Goal: Register for event/course

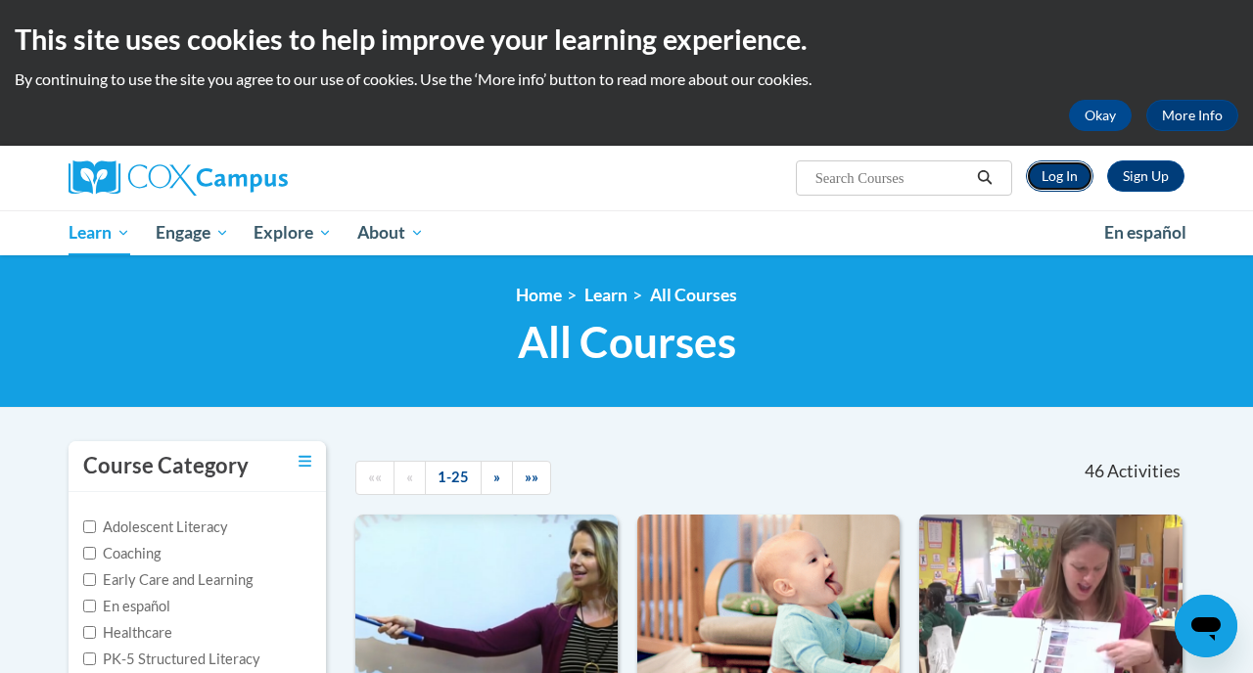
click at [1069, 168] on link "Log In" at bounding box center [1060, 176] width 68 height 31
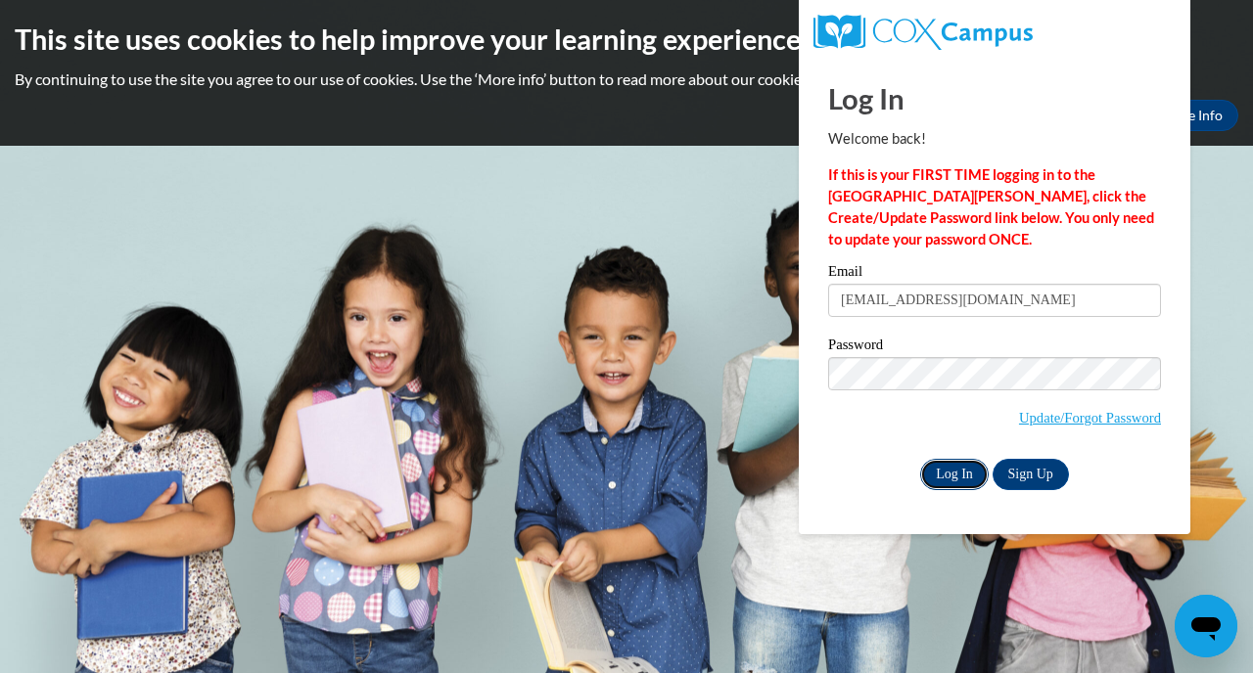
click at [967, 477] on input "Log In" at bounding box center [954, 474] width 69 height 31
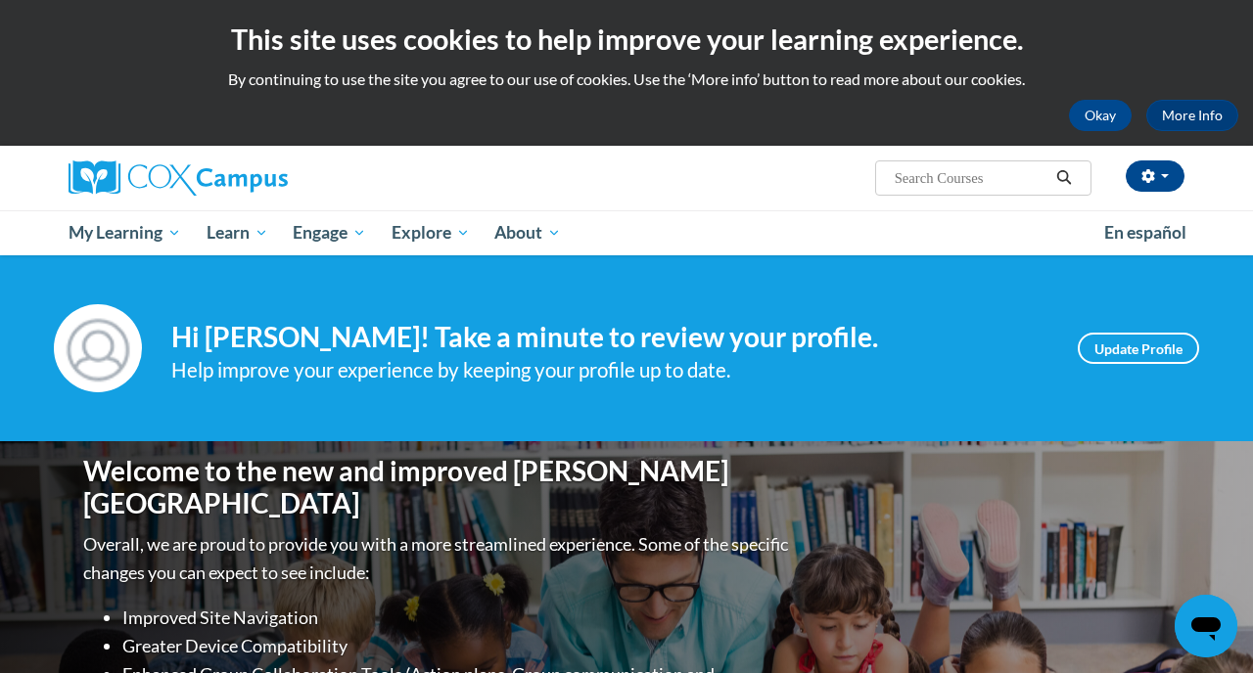
click at [926, 191] on span "Search Search..." at bounding box center [983, 178] width 216 height 35
click at [927, 171] on input "Search..." at bounding box center [971, 177] width 157 height 23
type input "data driven instruction"
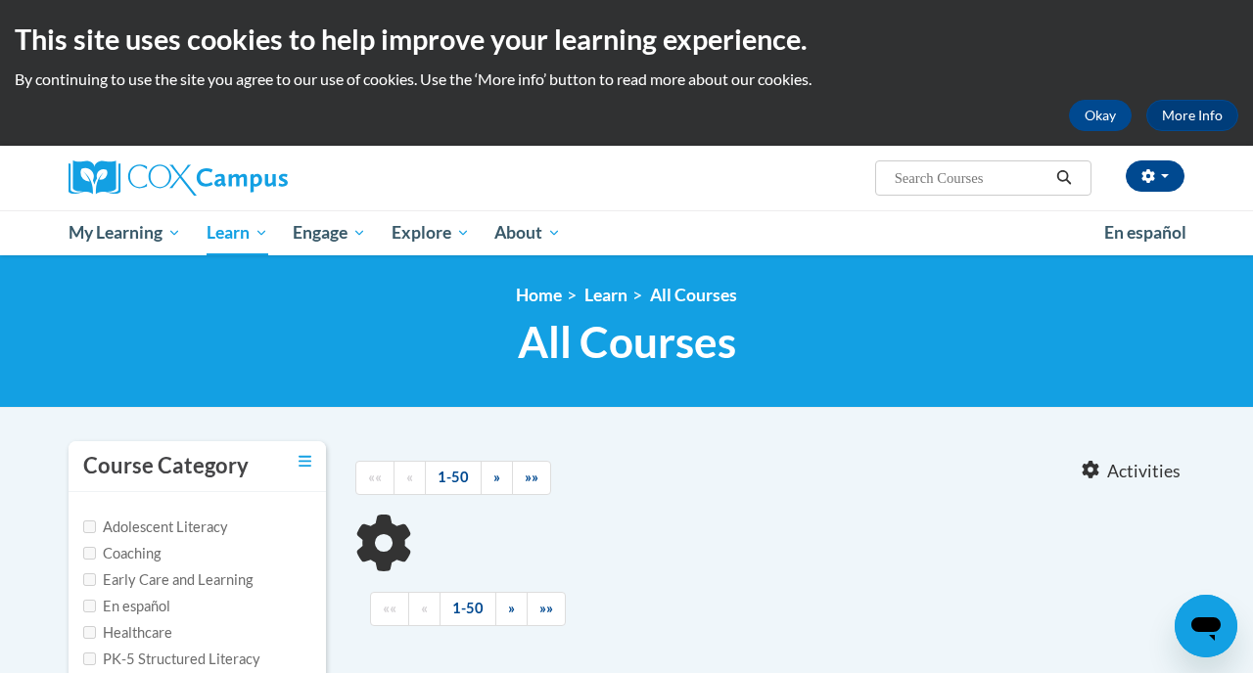
type input "data driven instruction"
click at [1064, 175] on icon "Search" at bounding box center [1064, 177] width 18 height 15
click at [977, 180] on input "data driven instruction" at bounding box center [971, 177] width 157 height 23
drag, startPoint x: 977, startPoint y: 180, endPoint x: 1092, endPoint y: 180, distance: 115.5
click at [1049, 180] on input "data driven instruction" at bounding box center [971, 177] width 157 height 23
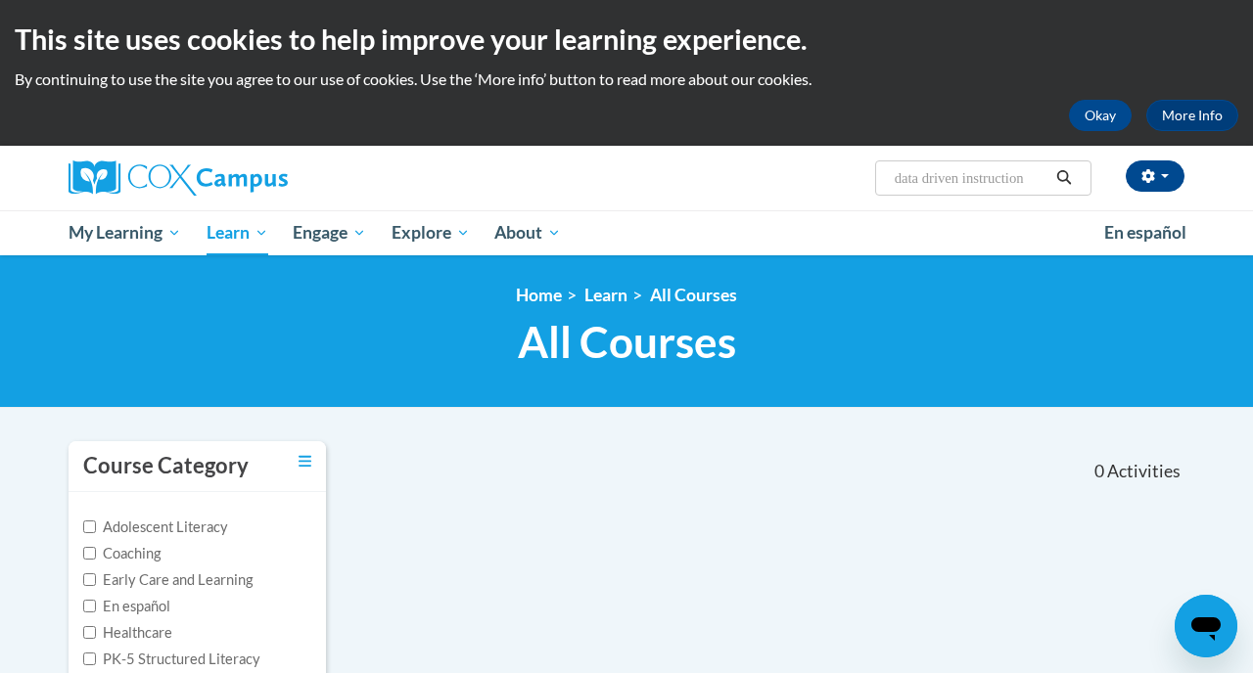
type input "data driven"
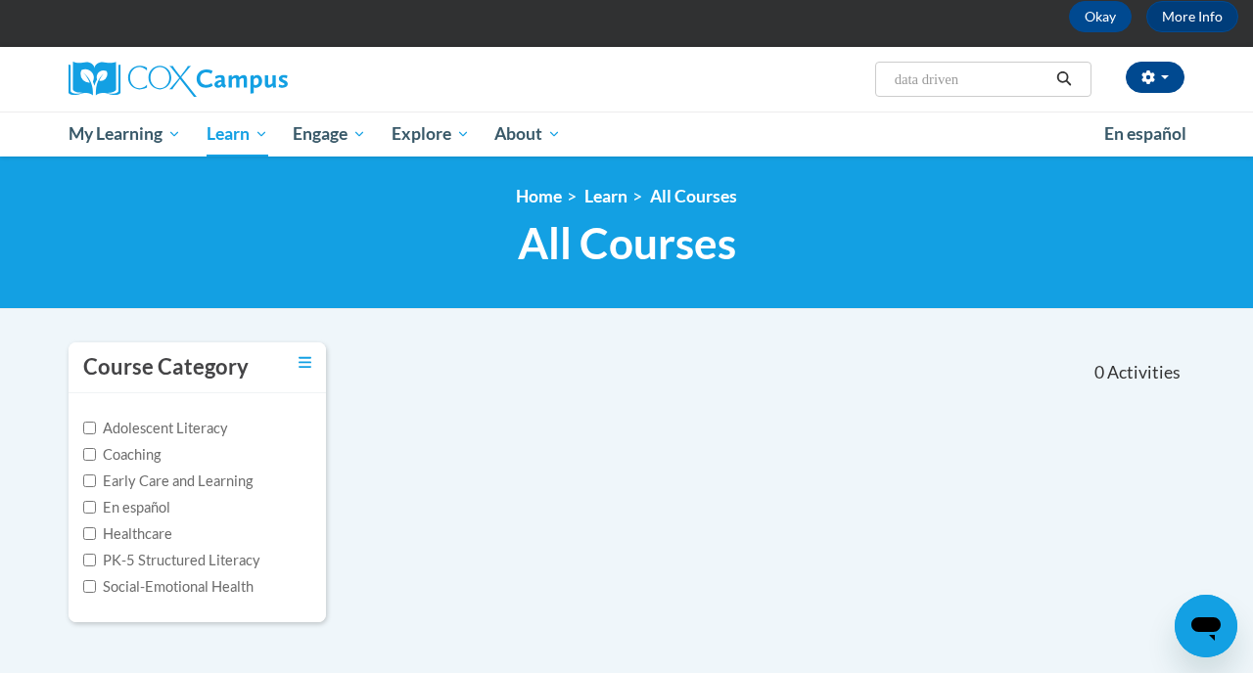
scroll to position [80, 0]
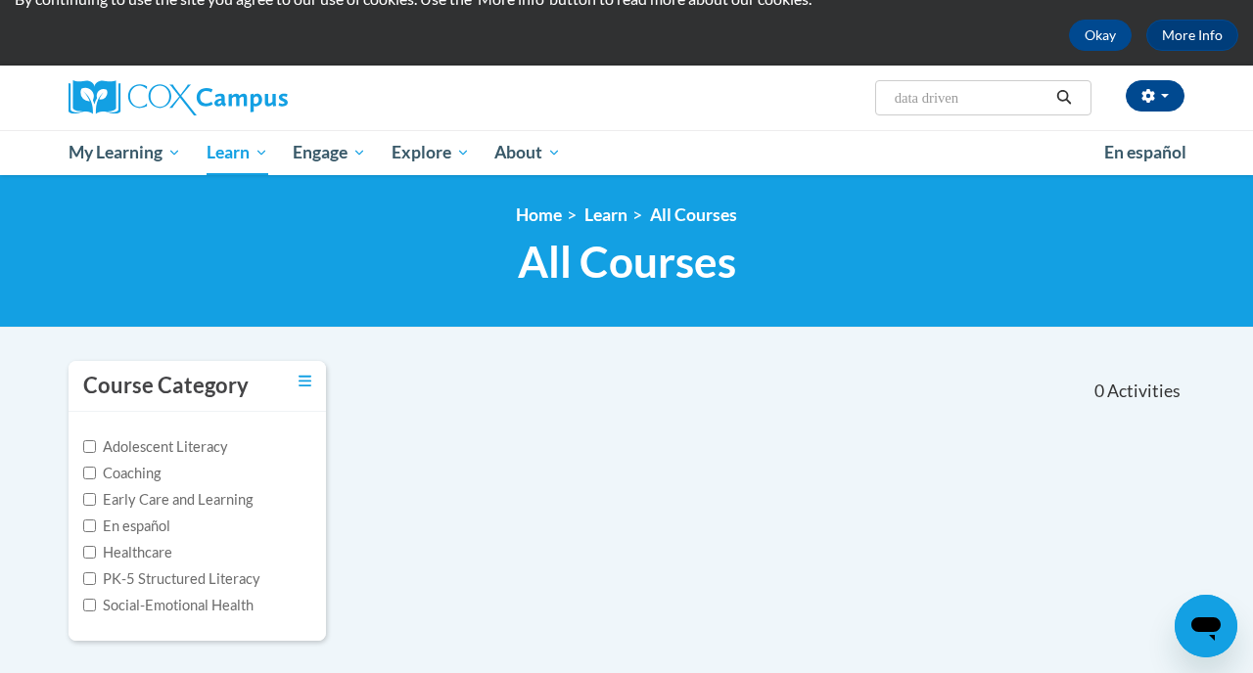
click at [993, 87] on input "data driven" at bounding box center [971, 97] width 157 height 23
type input "data"
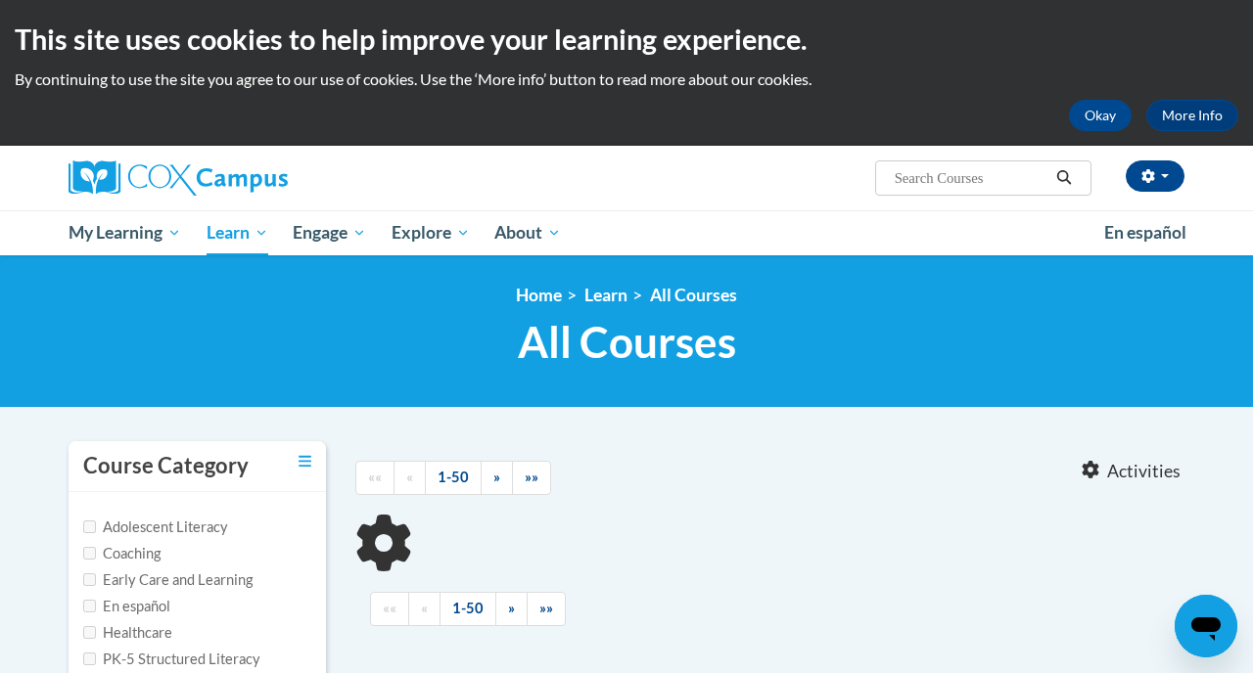
type input "data"
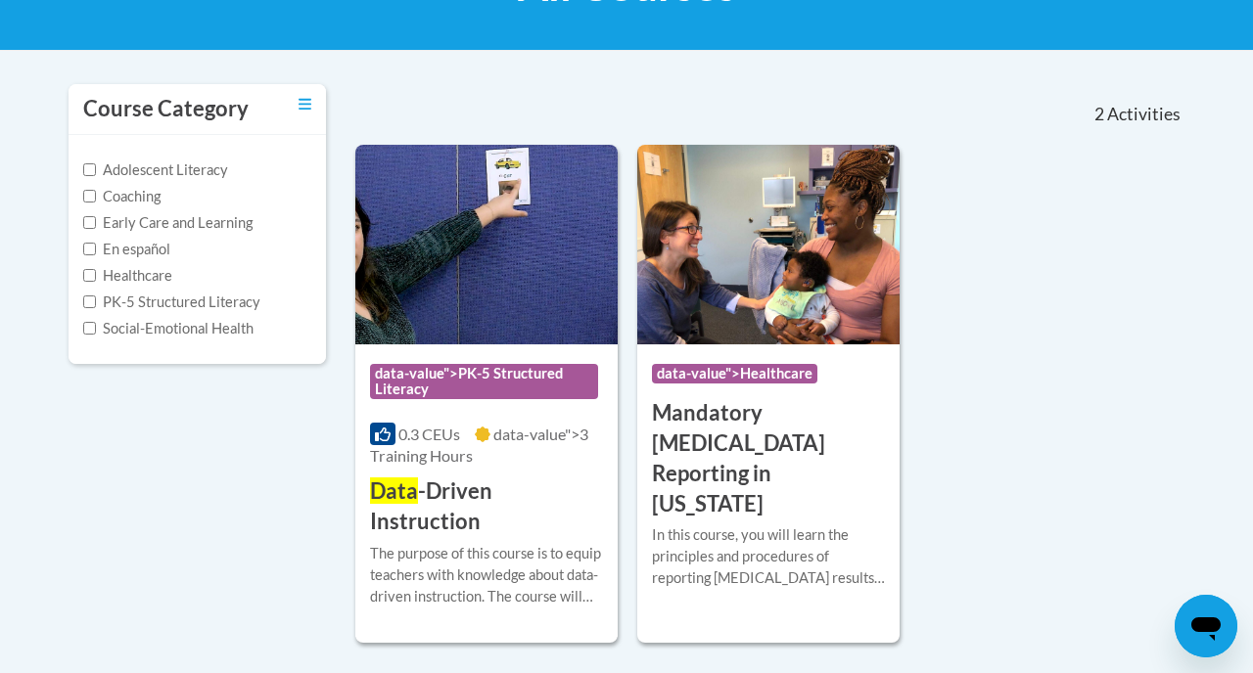
scroll to position [366, 0]
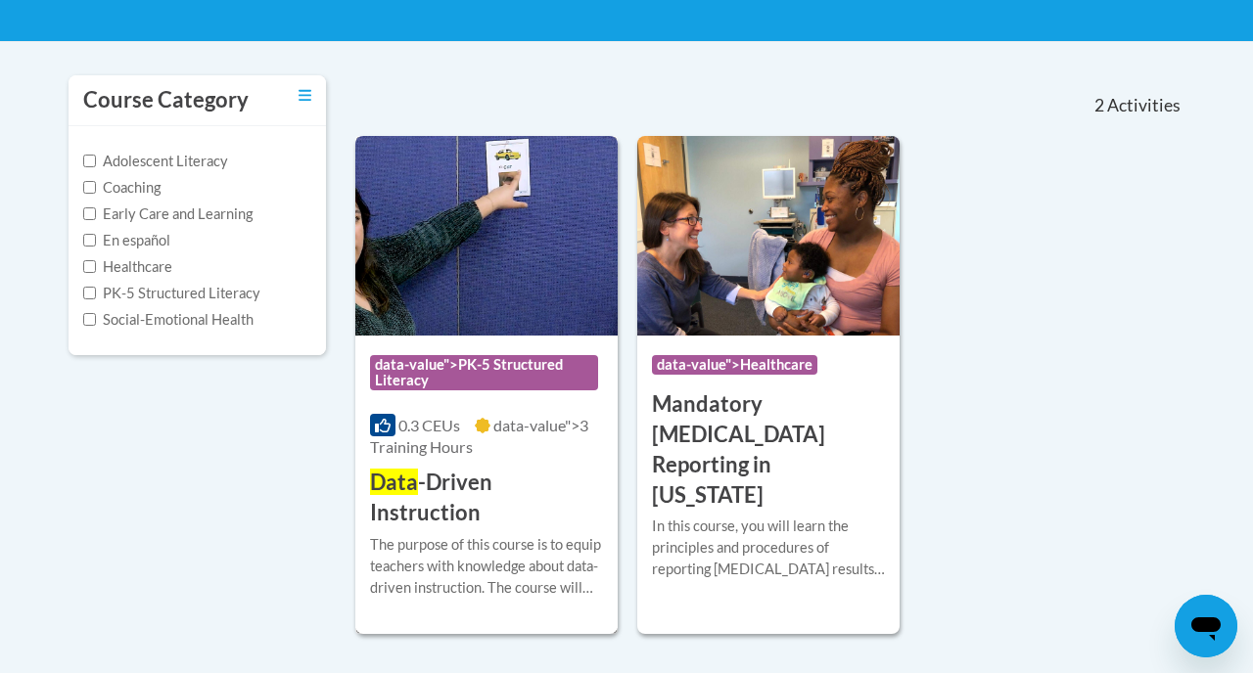
click at [533, 486] on h3 "Data -Driven Instruction" at bounding box center [486, 498] width 233 height 61
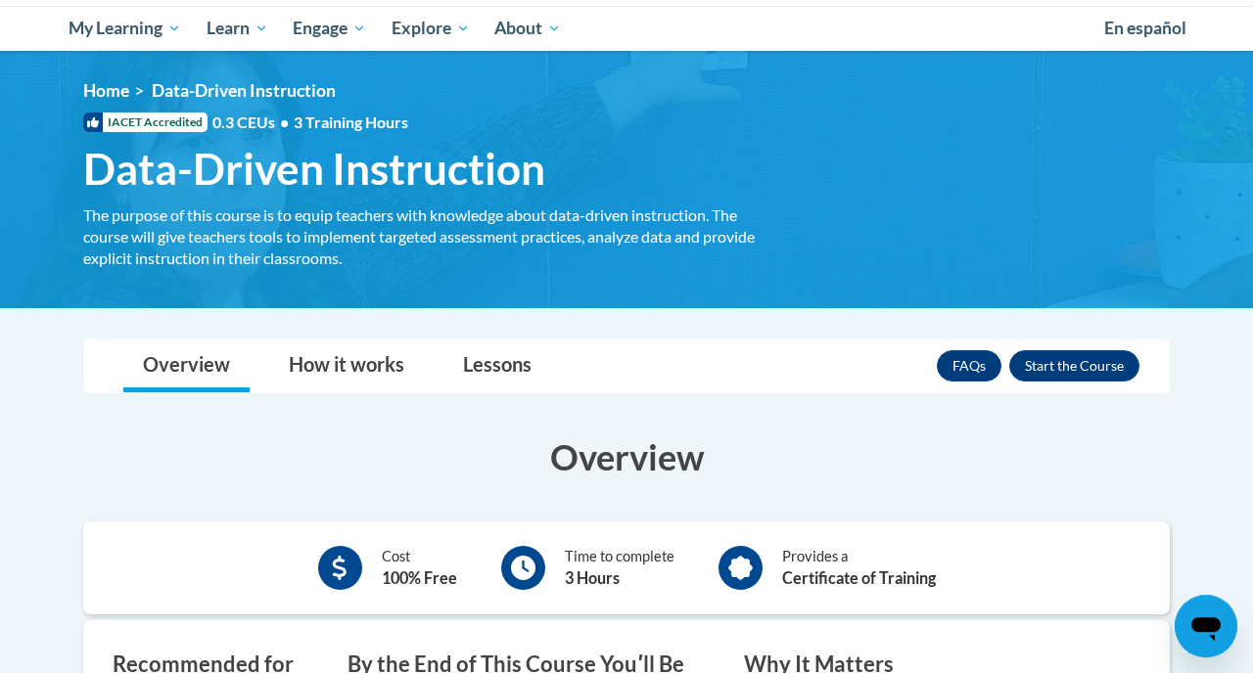
scroll to position [208, 0]
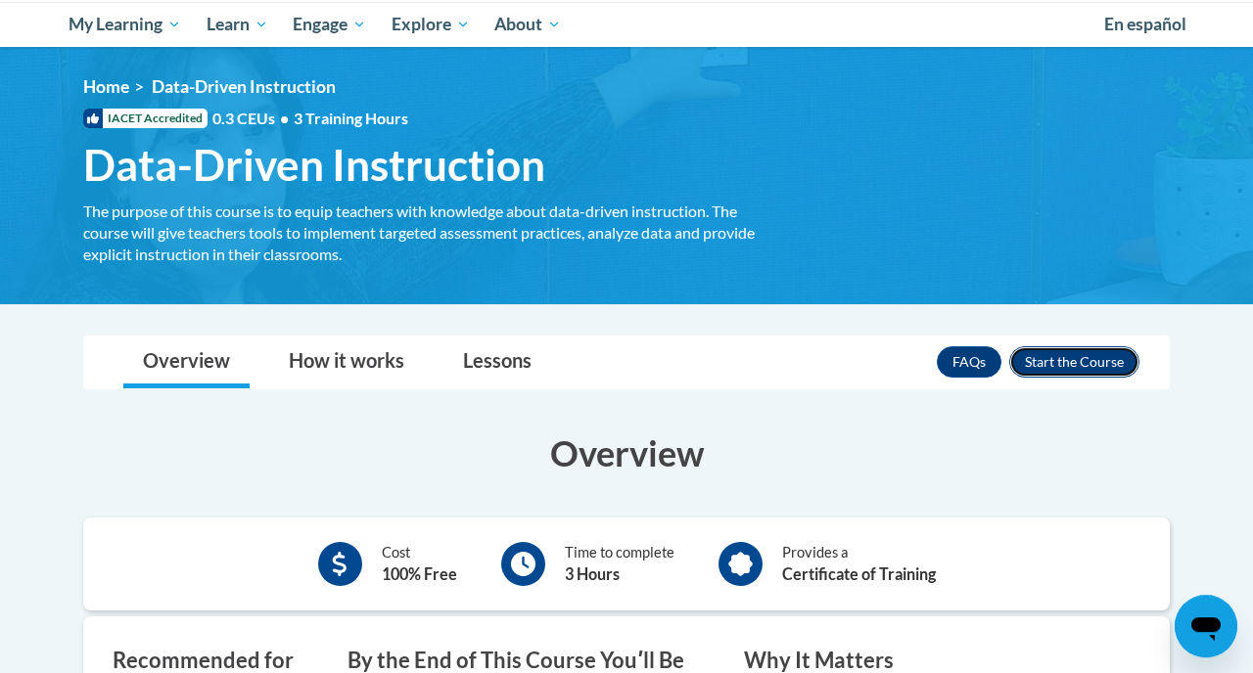
click at [1062, 370] on button "Enroll" at bounding box center [1074, 361] width 130 height 31
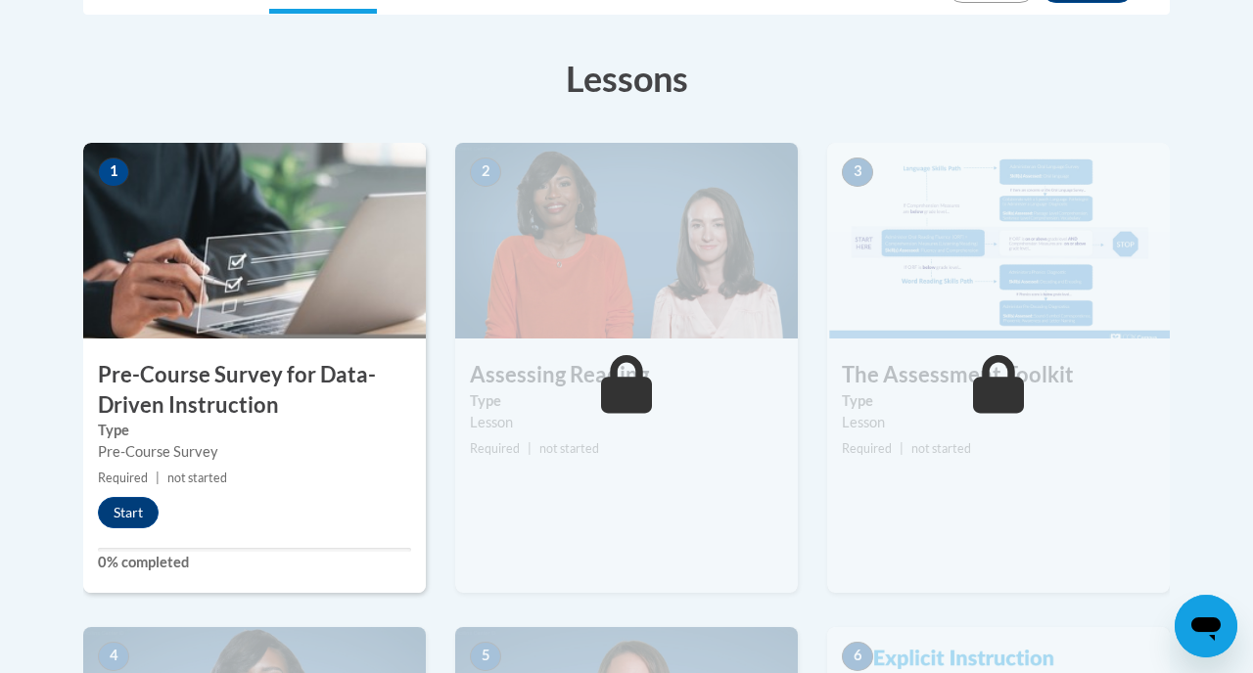
scroll to position [514, 0]
click at [137, 515] on button "Start" at bounding box center [128, 513] width 61 height 31
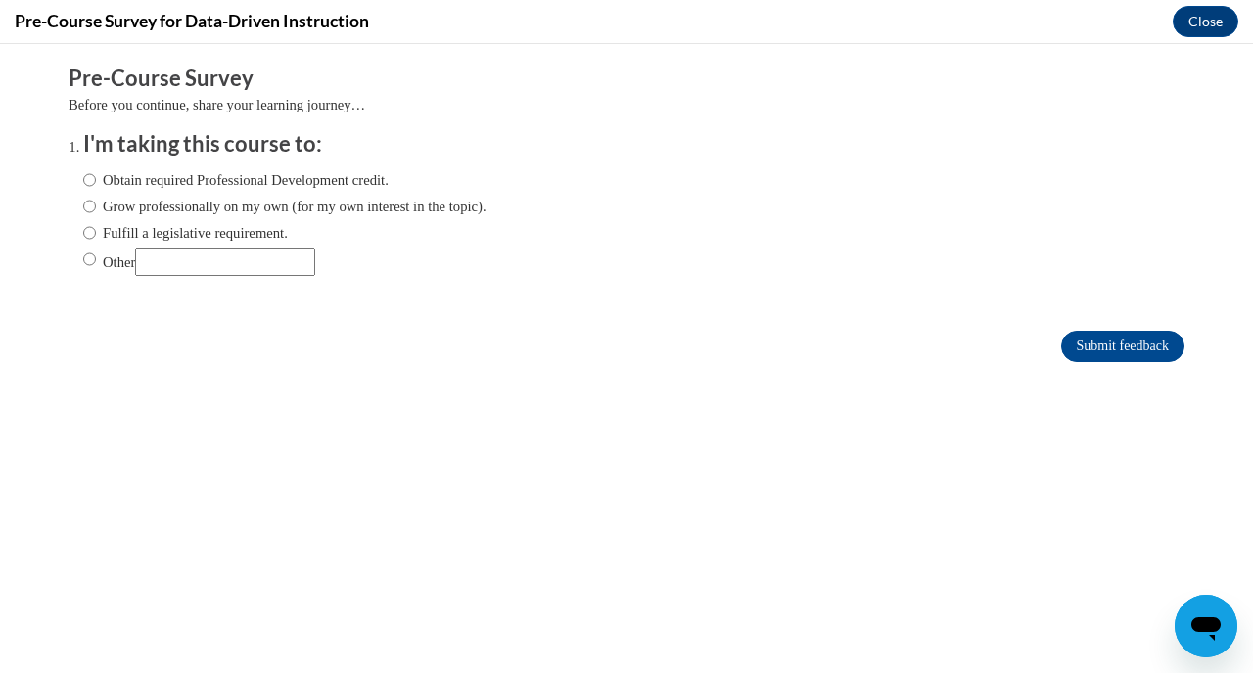
scroll to position [0, 0]
click at [95, 257] on input "Other" at bounding box center [89, 260] width 13 height 22
radio input "true"
click at [1129, 350] on input "Submit feedback" at bounding box center [1122, 346] width 123 height 31
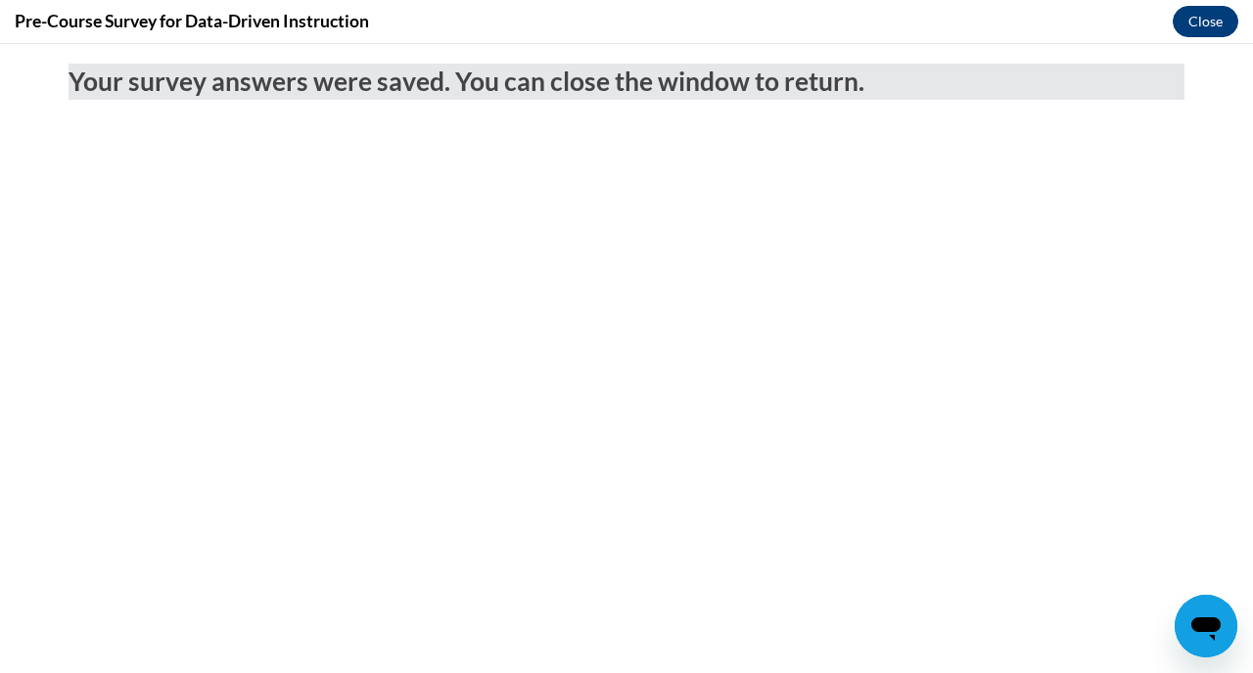
click at [1188, 31] on button "Close" at bounding box center [1206, 21] width 66 height 31
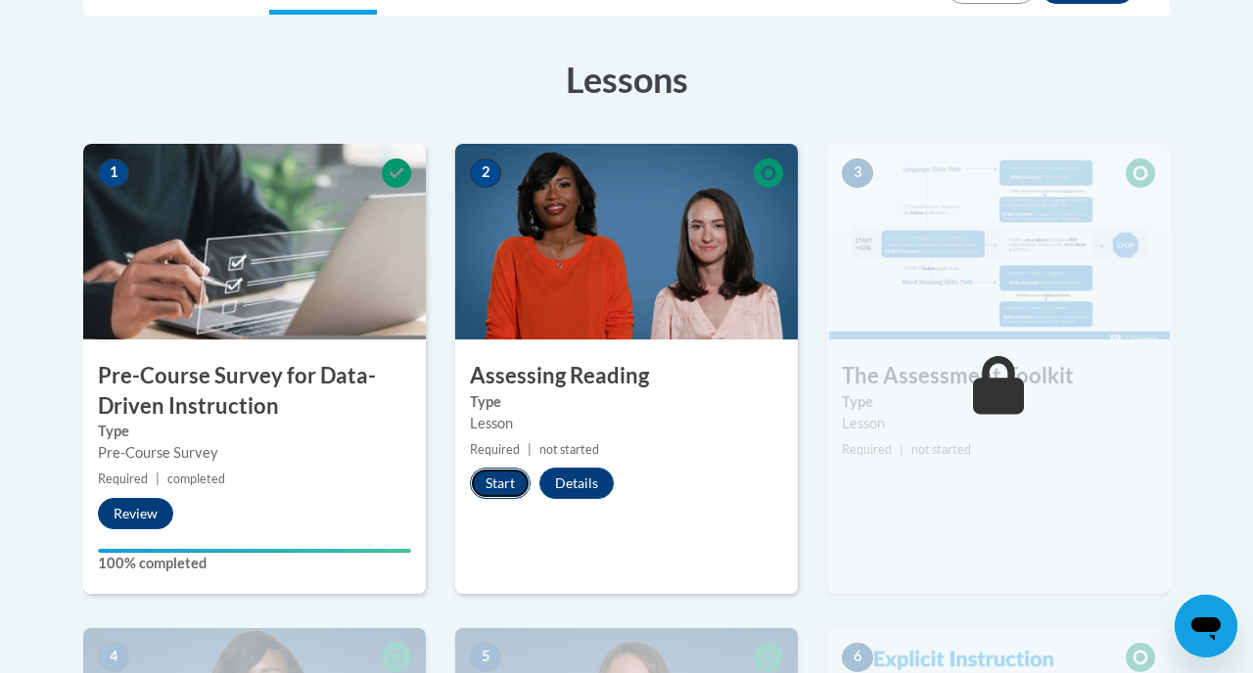
click at [505, 487] on button "Start" at bounding box center [500, 483] width 61 height 31
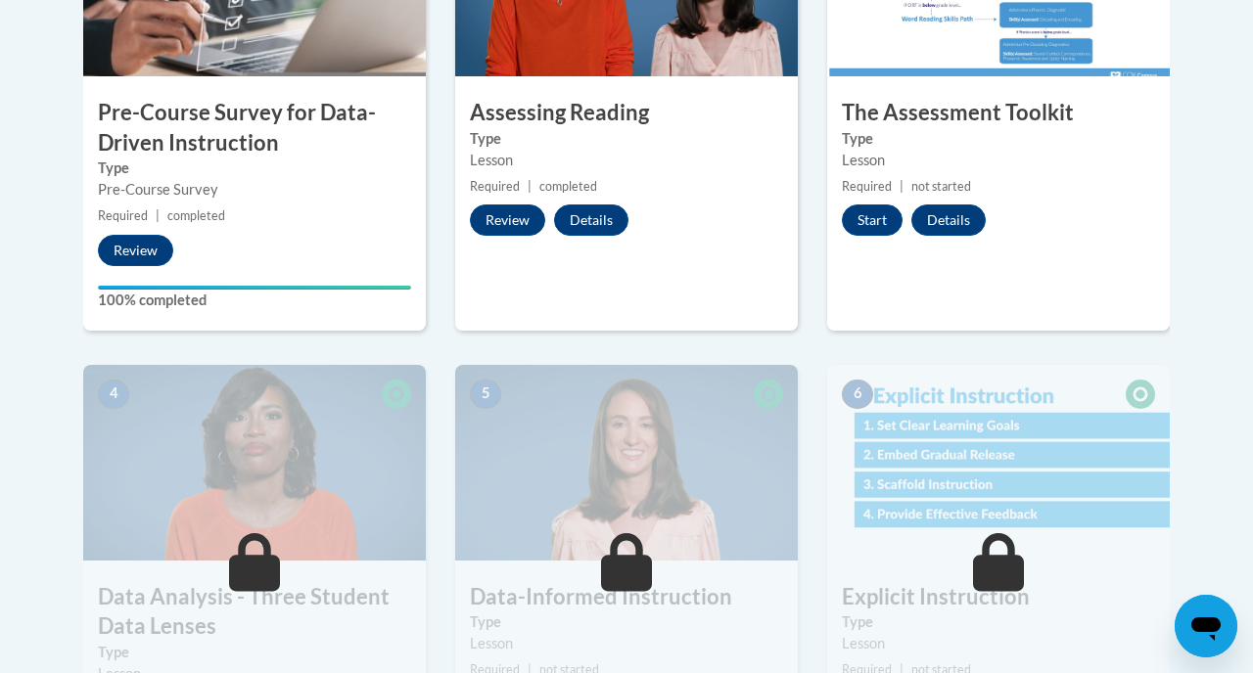
scroll to position [776, 0]
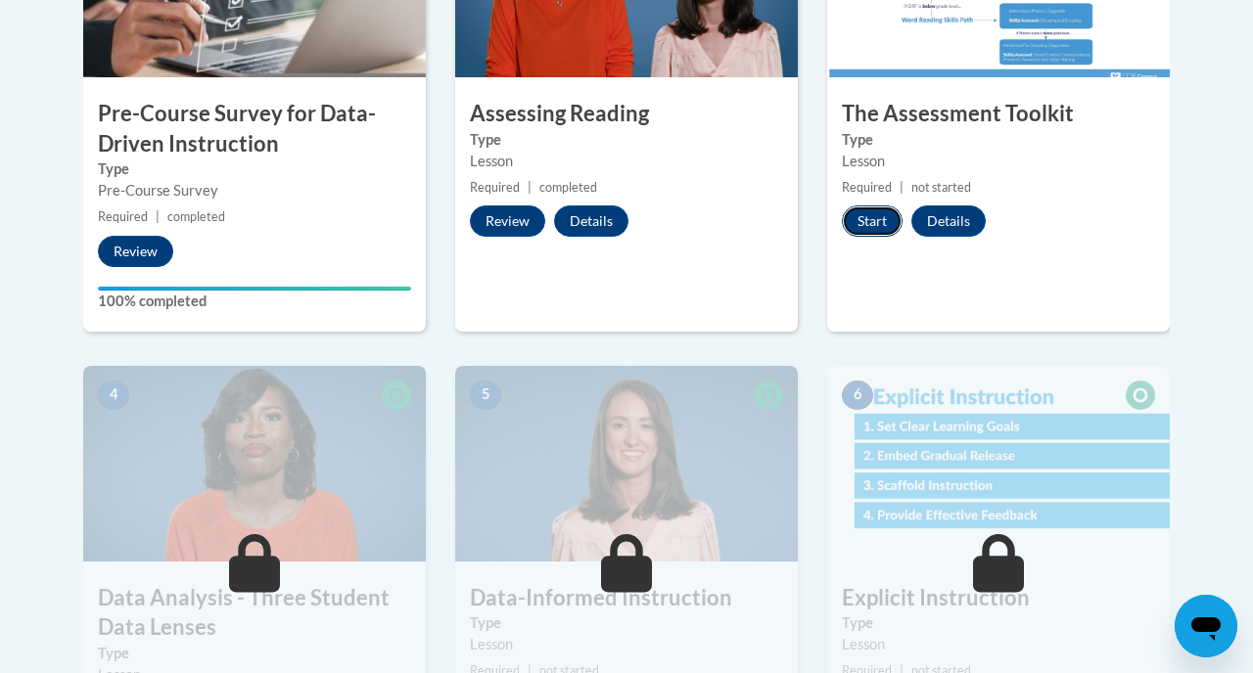
click at [865, 216] on button "Start" at bounding box center [872, 221] width 61 height 31
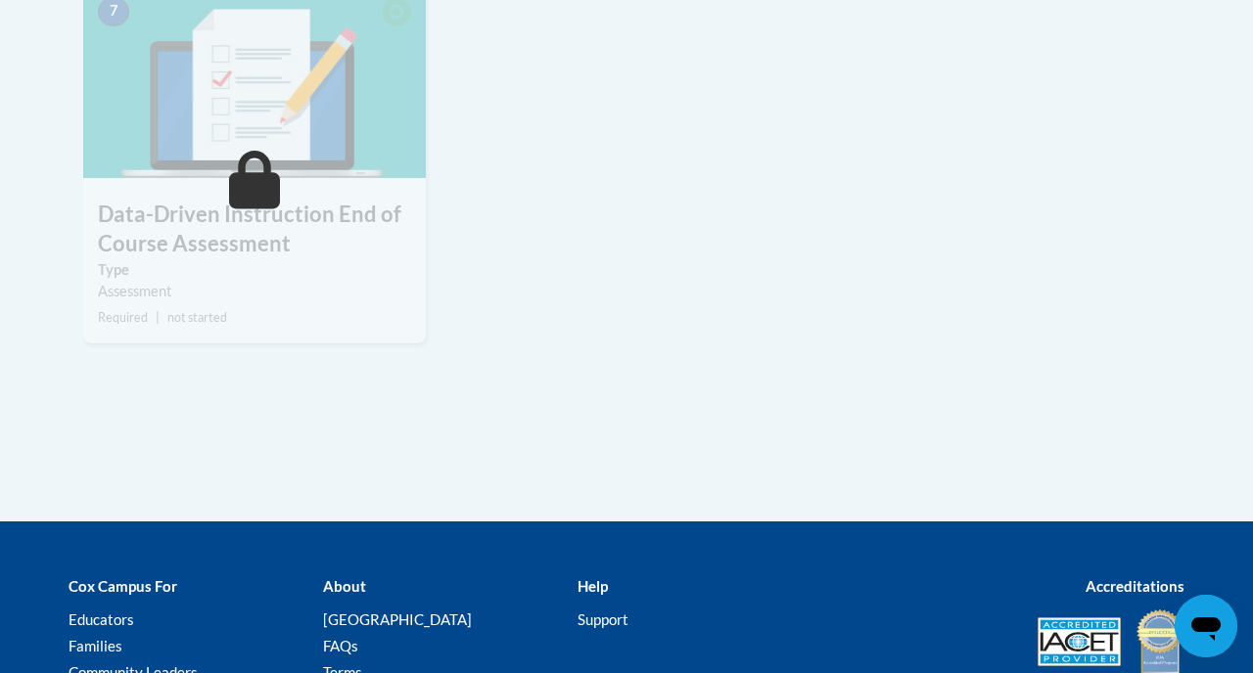
scroll to position [1677, 0]
